Goal: Register for event/course

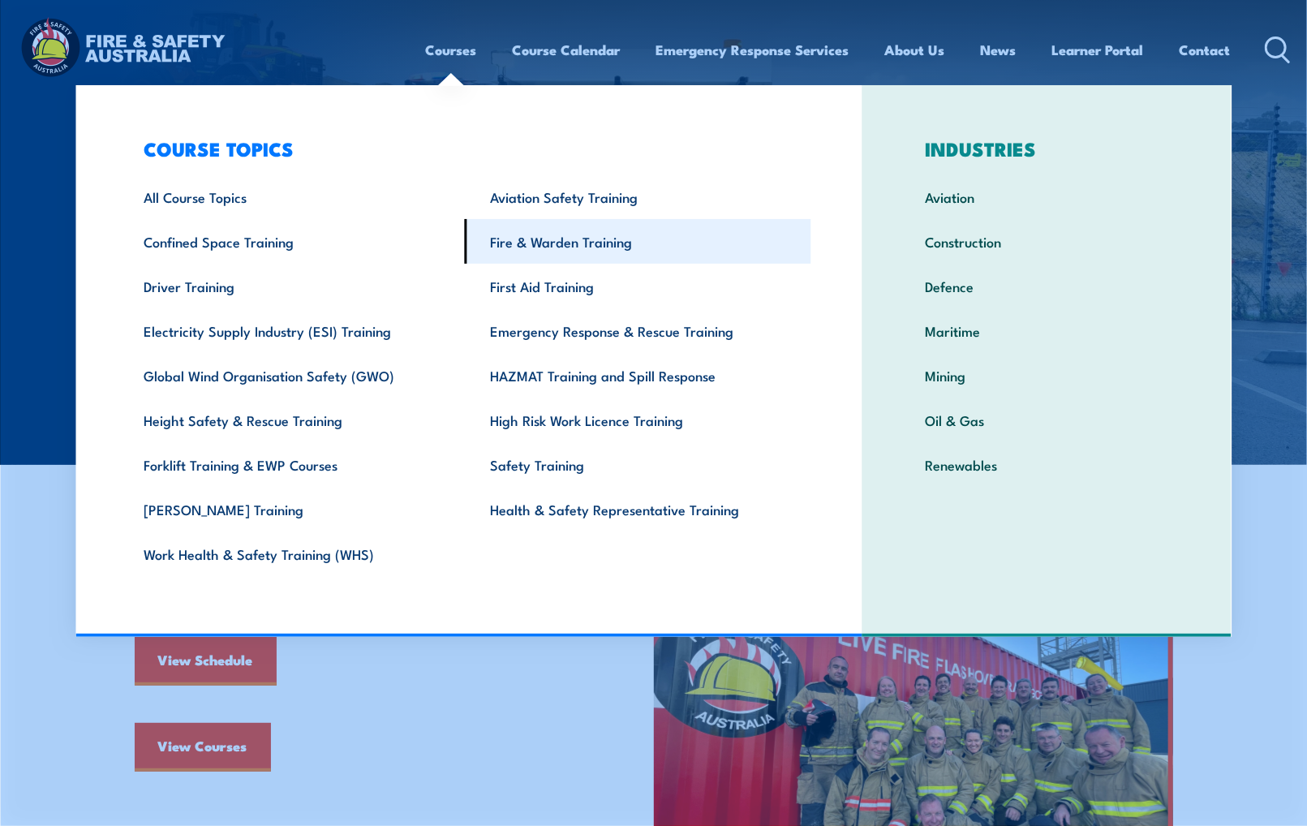
click at [544, 243] on link "Fire & Warden Training" at bounding box center [638, 241] width 346 height 45
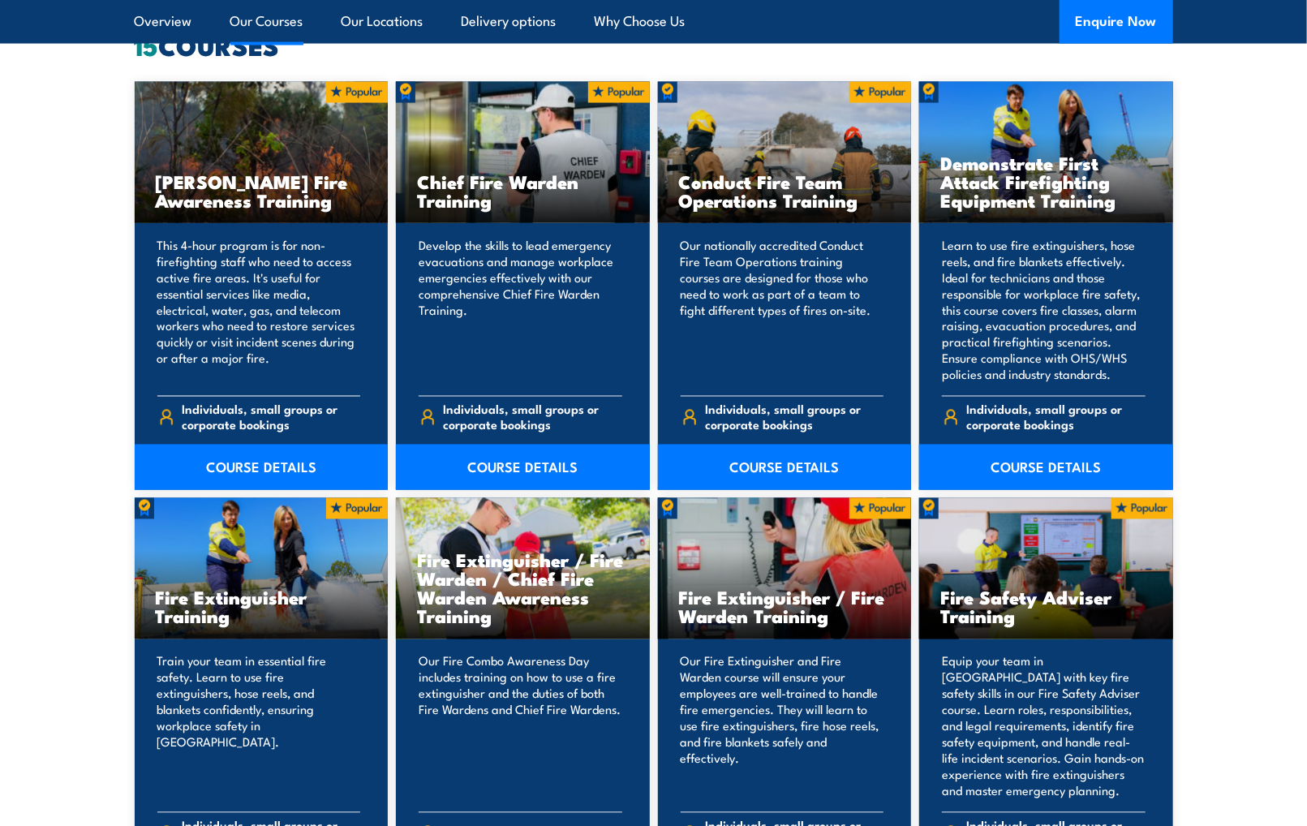
scroll to position [1217, 0]
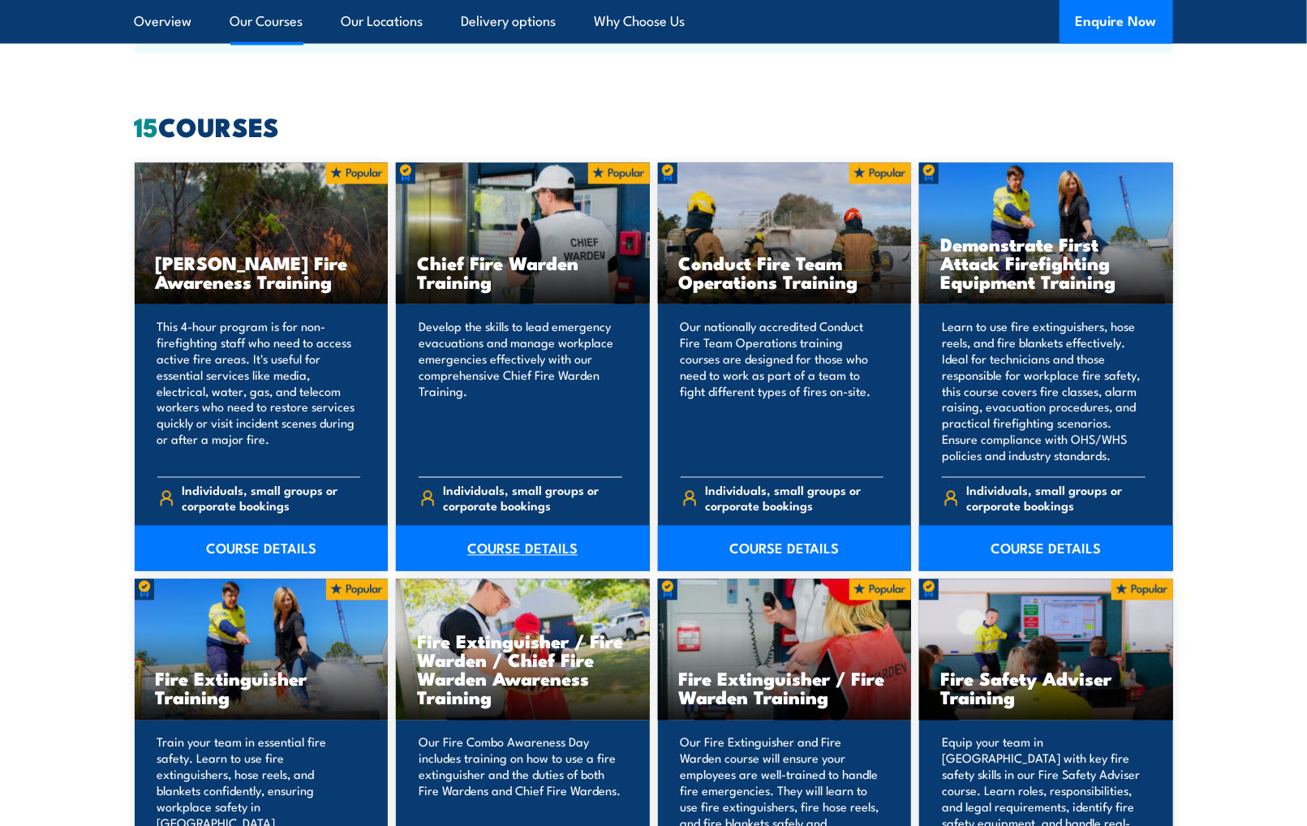
click at [525, 552] on link "COURSE DETAILS" at bounding box center [523, 548] width 254 height 45
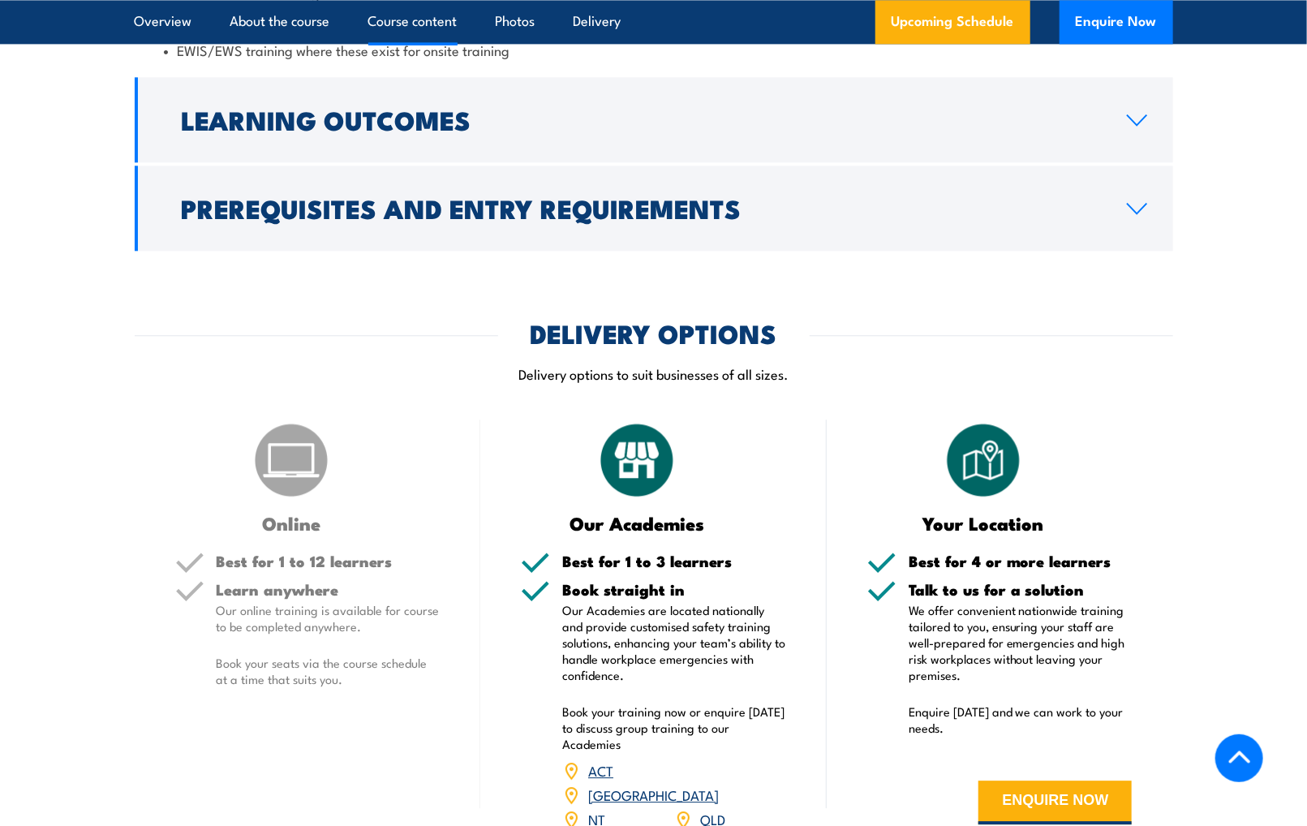
scroll to position [2109, 0]
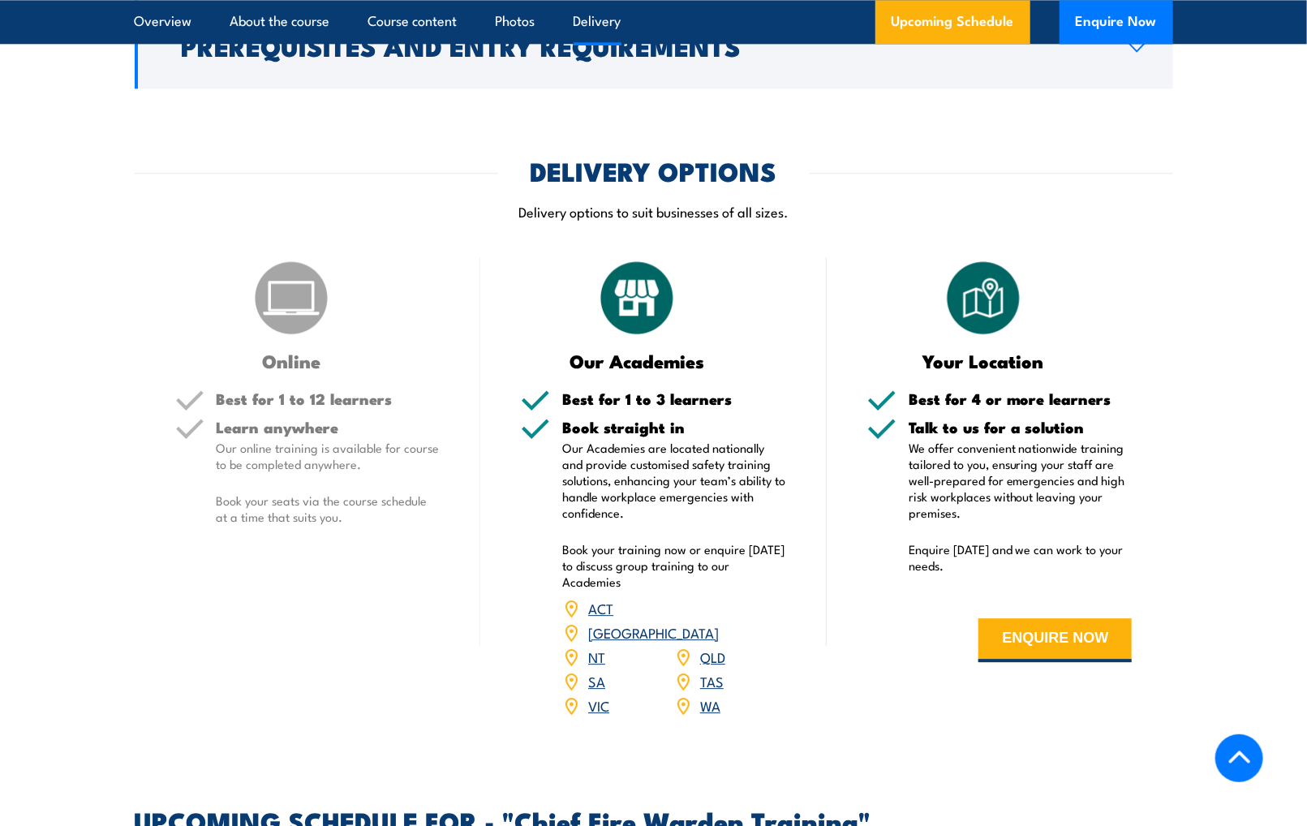
click at [707, 647] on link "QLD" at bounding box center [712, 656] width 25 height 19
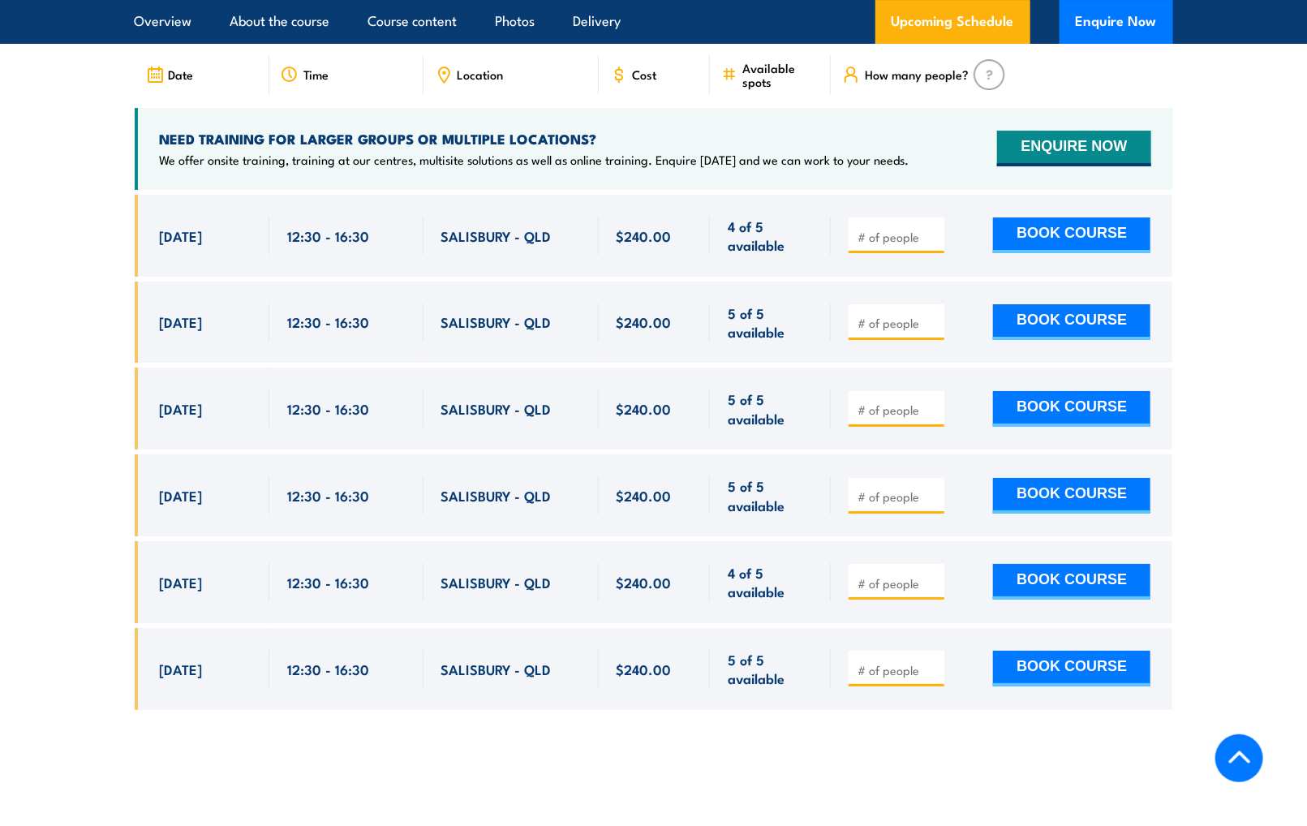
scroll to position [2649, 0]
